Goal: Task Accomplishment & Management: Use online tool/utility

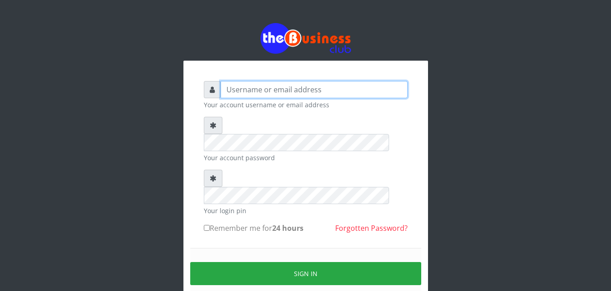
click at [230, 95] on input "text" at bounding box center [314, 89] width 187 height 17
type input "Ifytex"
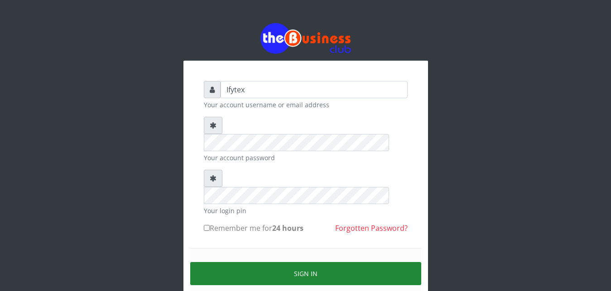
click at [267, 262] on button "Sign in" at bounding box center [305, 273] width 231 height 23
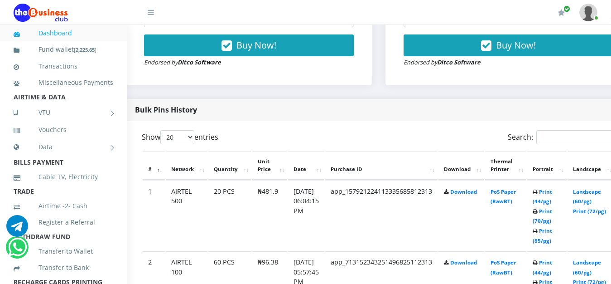
scroll to position [393, 29]
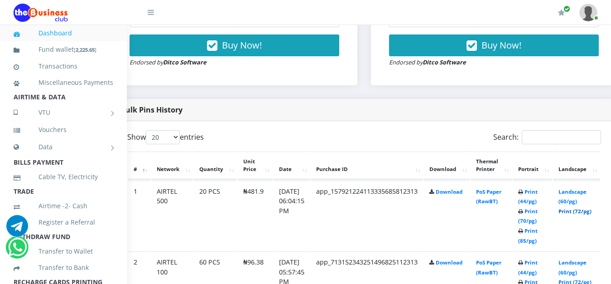
click at [580, 208] on link "Print (72/pg)" at bounding box center [575, 211] width 33 height 7
click at [592, 208] on link "Print (72/pg)" at bounding box center [575, 211] width 33 height 7
click at [538, 227] on link "Print (85/pg)" at bounding box center [527, 235] width 19 height 17
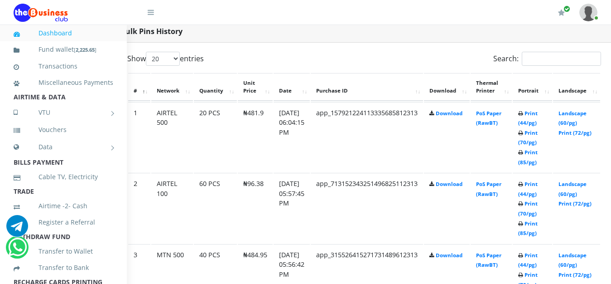
scroll to position [485, 29]
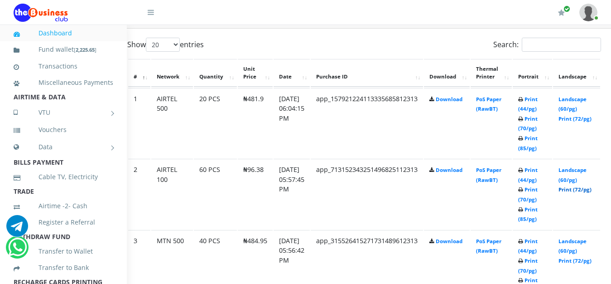
click at [589, 186] on link "Print (72/pg)" at bounding box center [575, 189] width 33 height 7
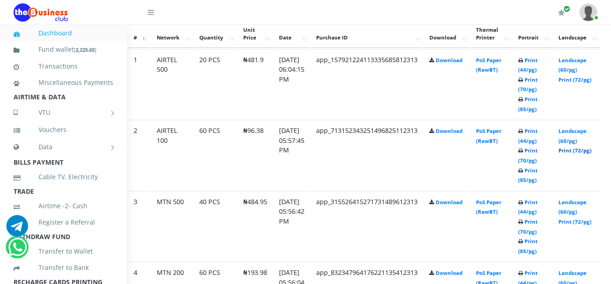
scroll to position [532, 29]
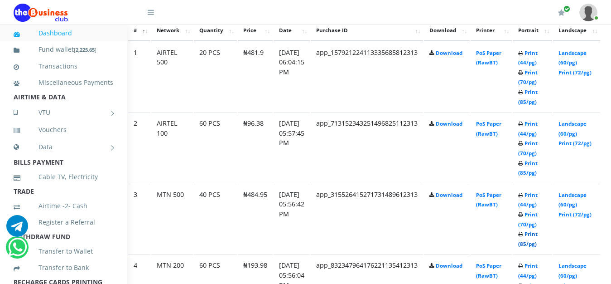
click at [538, 230] on link "Print (85/pg)" at bounding box center [527, 238] width 19 height 17
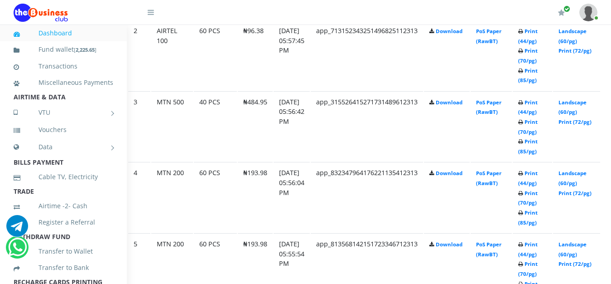
scroll to position [647, 29]
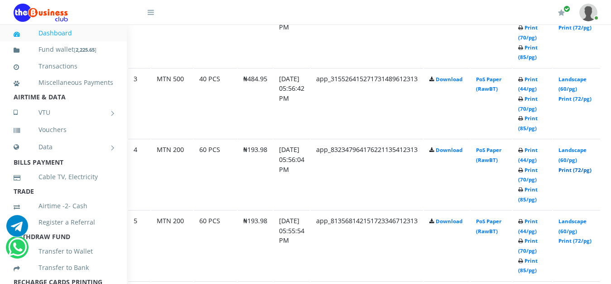
click at [580, 166] on link "Print (72/pg)" at bounding box center [575, 169] width 33 height 7
click at [577, 237] on link "Print (72/pg)" at bounding box center [575, 240] width 33 height 7
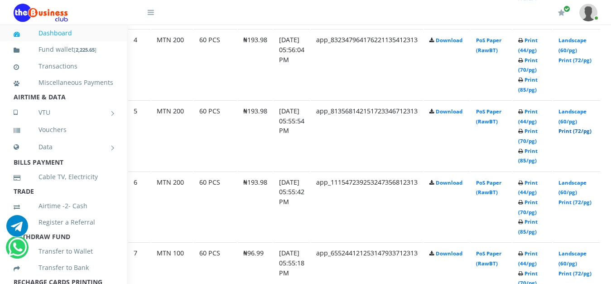
scroll to position [763, 29]
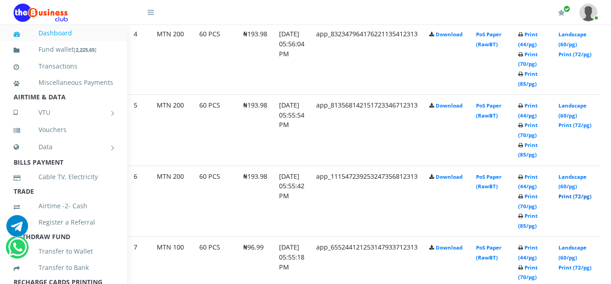
click at [584, 193] on link "Print (72/pg)" at bounding box center [575, 196] width 33 height 7
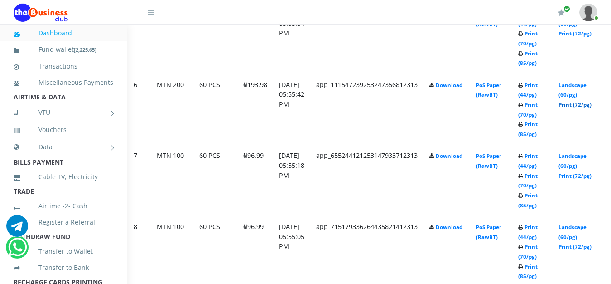
scroll to position [855, 29]
click at [589, 171] on link "Print (72/pg)" at bounding box center [575, 174] width 33 height 7
click at [583, 242] on link "Print (72/pg)" at bounding box center [575, 245] width 33 height 7
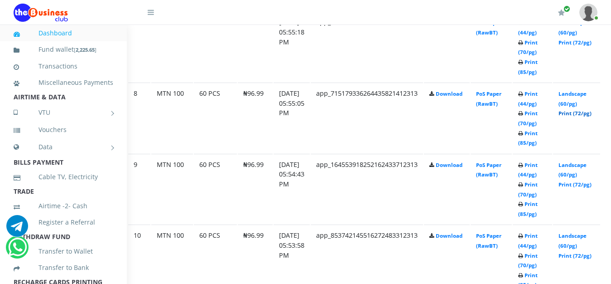
scroll to position [994, 29]
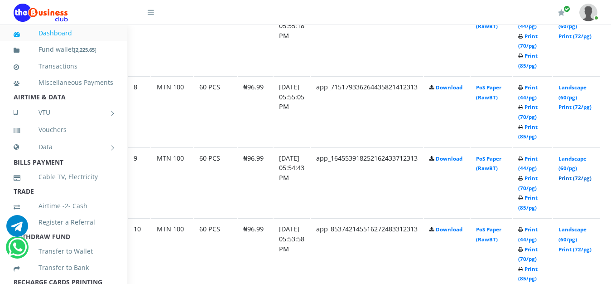
click at [585, 174] on link "Print (72/pg)" at bounding box center [575, 177] width 33 height 7
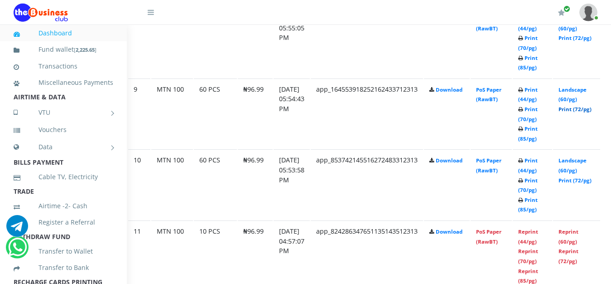
scroll to position [1063, 29]
click at [581, 176] on link "Print (72/pg)" at bounding box center [575, 179] width 33 height 7
